Goal: Task Accomplishment & Management: Manage account settings

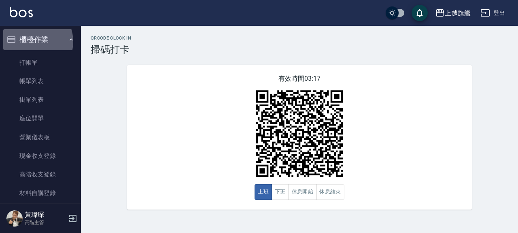
click at [31, 42] on button "櫃檯作業" at bounding box center [40, 39] width 74 height 21
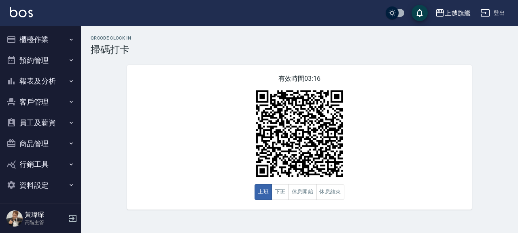
click at [34, 98] on button "客戶管理" at bounding box center [40, 102] width 74 height 21
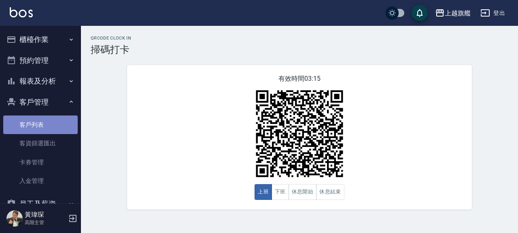
click at [46, 123] on link "客戶列表" at bounding box center [40, 125] width 74 height 19
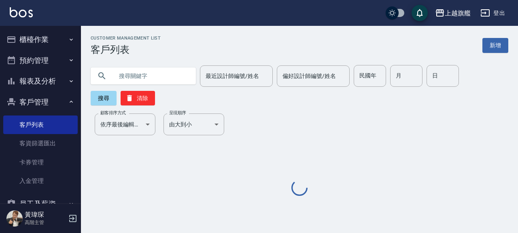
click at [153, 80] on input "text" at bounding box center [151, 76] width 76 height 22
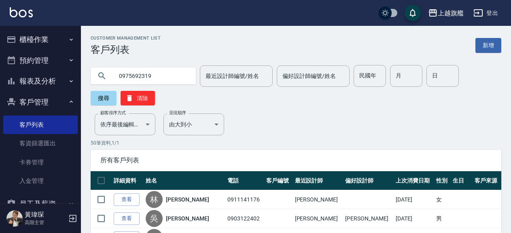
type input "0975692319"
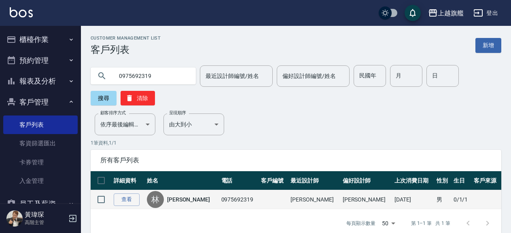
click at [173, 203] on div "[PERSON_NAME]" at bounding box center [182, 199] width 70 height 17
click at [185, 200] on link "[PERSON_NAME]" at bounding box center [188, 200] width 43 height 8
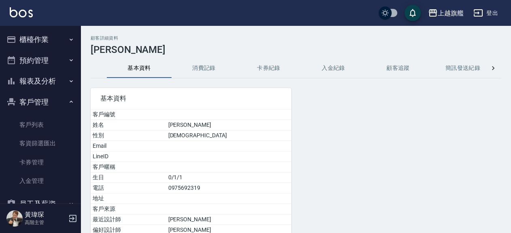
click at [260, 69] on button "卡券紀錄" at bounding box center [268, 68] width 65 height 19
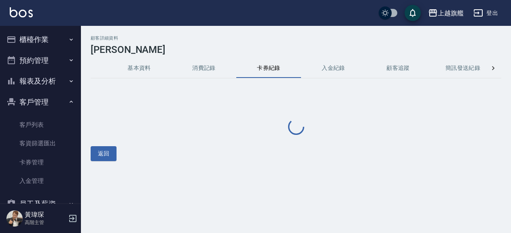
click at [276, 69] on button "卡券紀錄" at bounding box center [268, 68] width 65 height 19
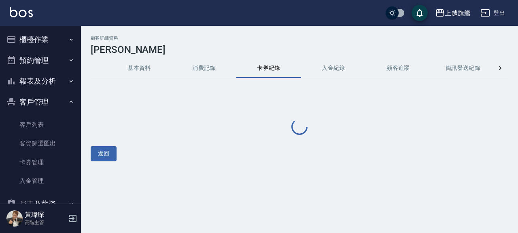
click at [275, 67] on button "卡券紀錄" at bounding box center [268, 68] width 65 height 19
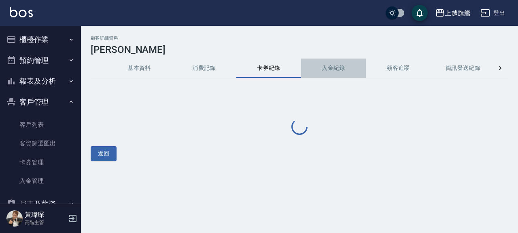
click at [329, 64] on button "入金紀錄" at bounding box center [333, 68] width 65 height 19
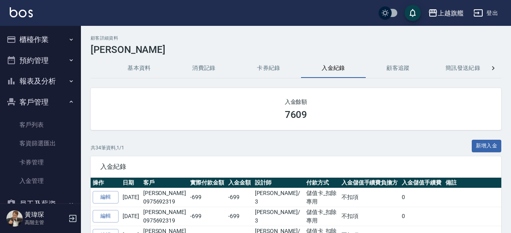
click at [330, 64] on button "入金紀錄" at bounding box center [333, 68] width 65 height 19
click at [40, 34] on button "櫃檯作業" at bounding box center [40, 39] width 74 height 21
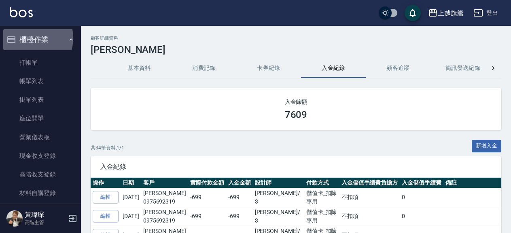
click at [30, 38] on button "櫃檯作業" at bounding box center [40, 39] width 74 height 21
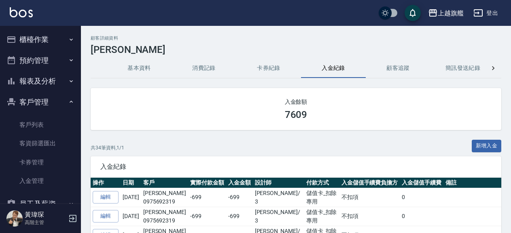
click at [41, 38] on button "櫃檯作業" at bounding box center [40, 39] width 74 height 21
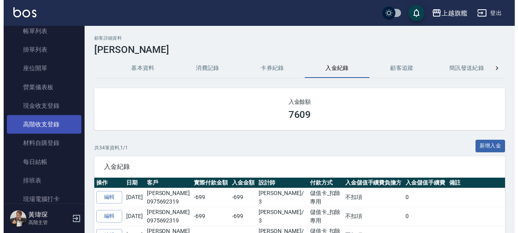
scroll to position [138, 0]
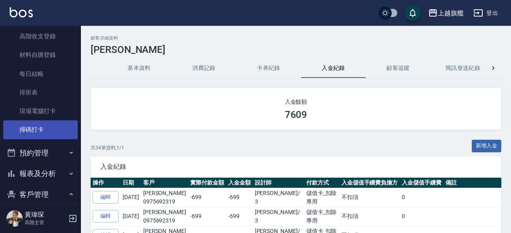
click at [34, 130] on link "掃碼打卡" at bounding box center [40, 130] width 74 height 19
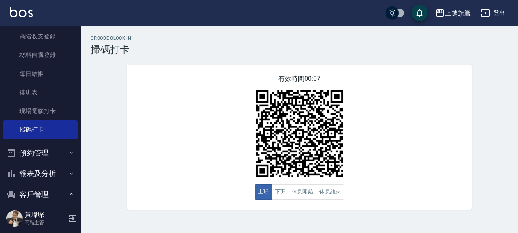
click at [125, 222] on div "QRcode Clock In 掃碼打卡 有效時間 00:07 上班 下班 休息開始 休息結束" at bounding box center [259, 116] width 518 height 233
click at [38, 150] on button "預約管理" at bounding box center [40, 153] width 74 height 21
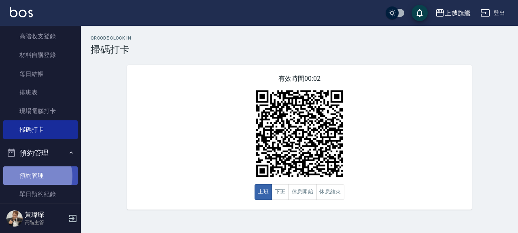
click at [35, 176] on link "預約管理" at bounding box center [40, 176] width 74 height 19
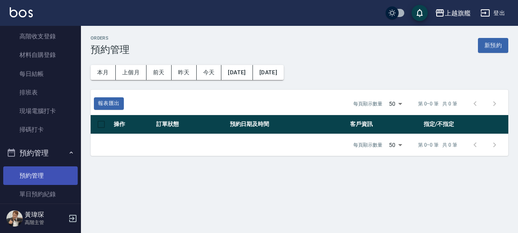
click at [34, 179] on link "預約管理" at bounding box center [40, 176] width 74 height 19
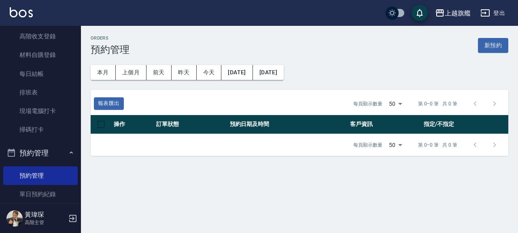
click at [29, 149] on button "預約管理" at bounding box center [40, 153] width 74 height 21
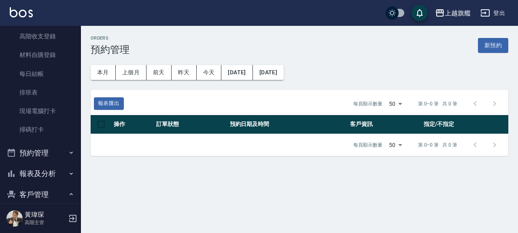
click at [36, 193] on button "客戶管理" at bounding box center [40, 194] width 74 height 21
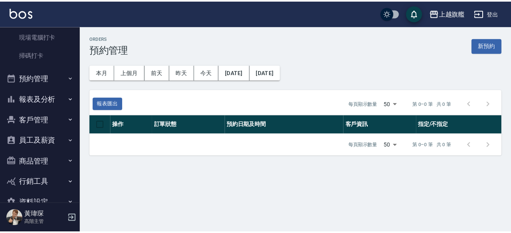
scroll to position [231, 0]
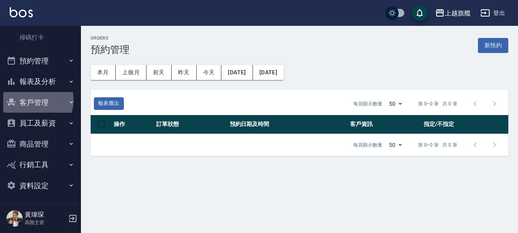
click at [33, 100] on button "客戶管理" at bounding box center [40, 102] width 74 height 21
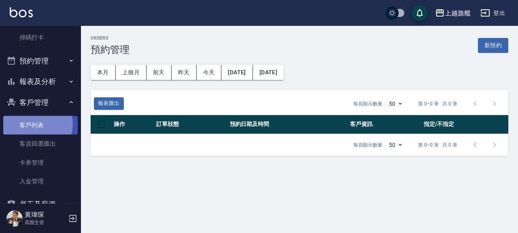
click at [34, 124] on link "客戶列表" at bounding box center [40, 125] width 74 height 19
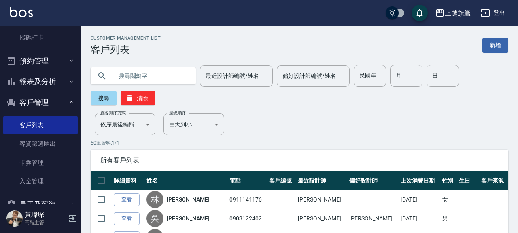
click at [138, 72] on input "text" at bounding box center [151, 76] width 76 height 22
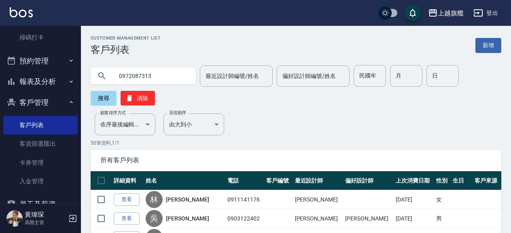
type input "0972087313"
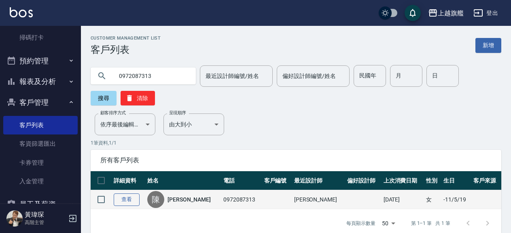
click at [126, 197] on link "查看" at bounding box center [127, 200] width 26 height 13
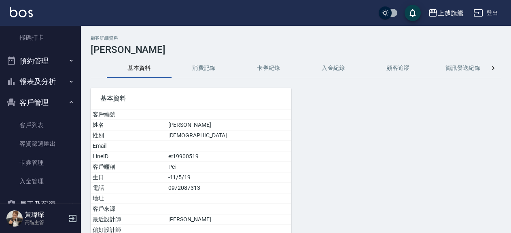
click at [330, 69] on button "入金紀錄" at bounding box center [333, 68] width 65 height 19
